Goal: Task Accomplishment & Management: Manage account settings

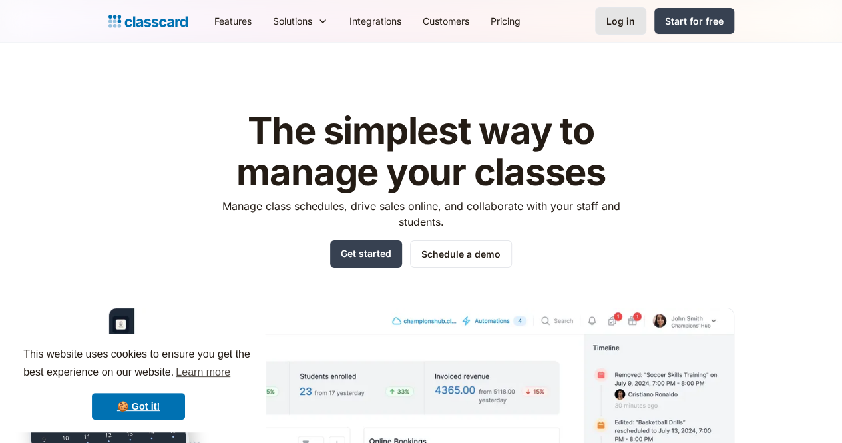
click at [646, 29] on link "Log in" at bounding box center [620, 20] width 51 height 27
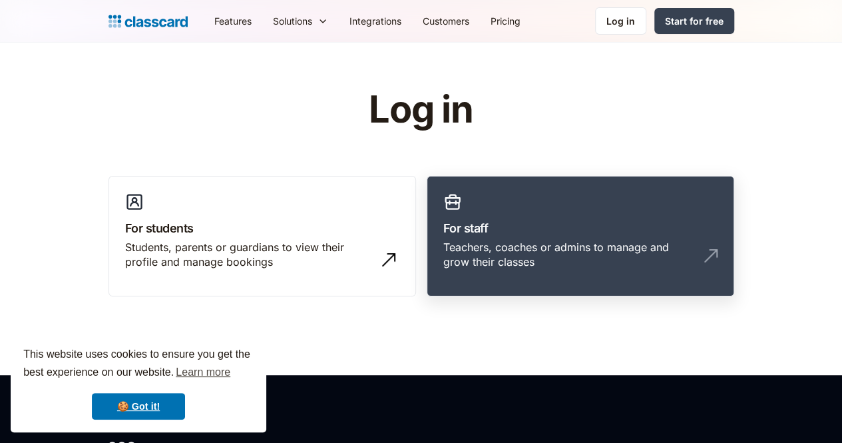
click at [468, 271] on link "For staff Teachers, coaches or admins to manage and grow their classes" at bounding box center [581, 236] width 308 height 121
